Goal: Transaction & Acquisition: Purchase product/service

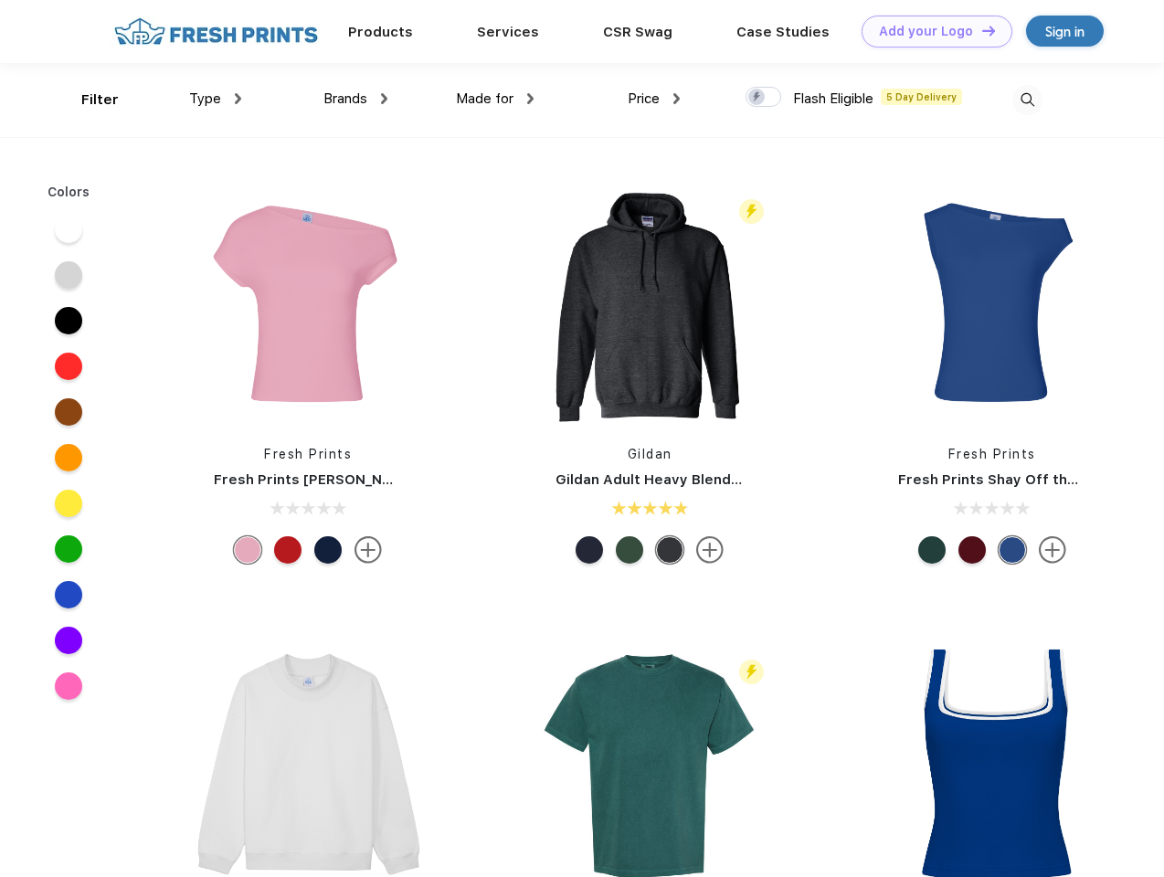
click at [930, 31] on link "Add your Logo Design Tool" at bounding box center [936, 32] width 151 height 32
click at [0, 0] on div "Design Tool" at bounding box center [0, 0] width 0 height 0
click at [980, 30] on link "Add your Logo Design Tool" at bounding box center [936, 32] width 151 height 32
click at [88, 100] on div "Filter" at bounding box center [99, 100] width 37 height 21
click at [216, 99] on span "Type" at bounding box center [205, 98] width 32 height 16
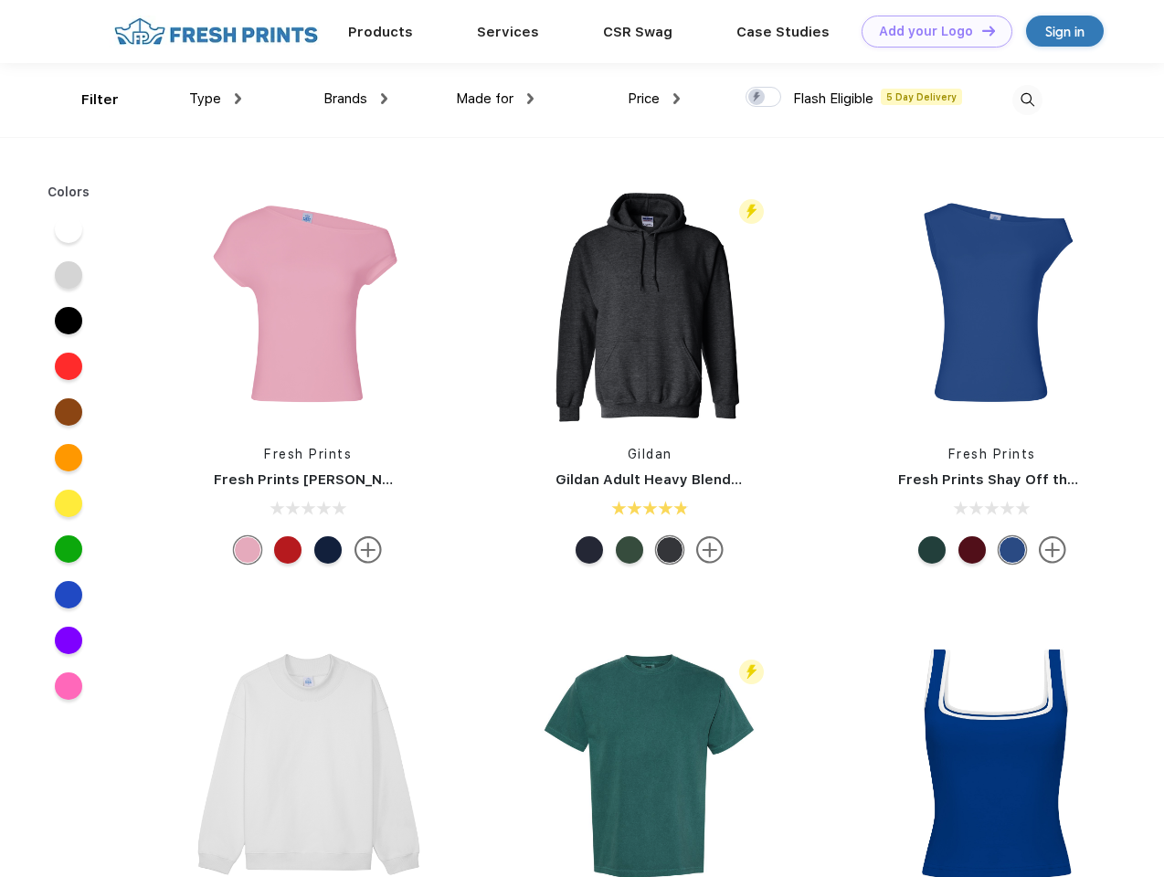
click at [355, 99] on span "Brands" at bounding box center [345, 98] width 44 height 16
click at [495, 99] on span "Made for" at bounding box center [485, 98] width 58 height 16
click at [654, 99] on span "Price" at bounding box center [644, 98] width 32 height 16
click at [764, 98] on div at bounding box center [763, 97] width 36 height 20
click at [757, 98] on input "checkbox" at bounding box center [751, 92] width 12 height 12
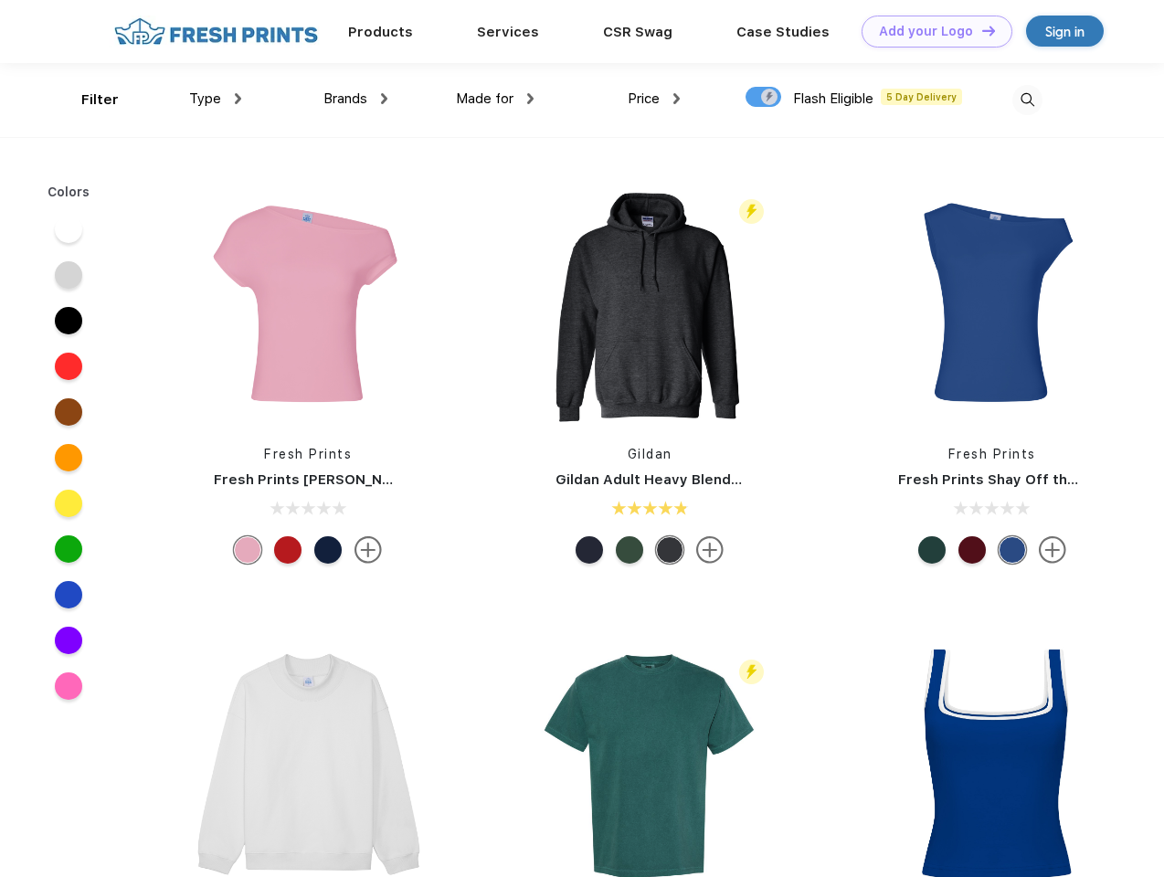
click at [1027, 100] on img at bounding box center [1027, 100] width 30 height 30
